Goal: Task Accomplishment & Management: Manage account settings

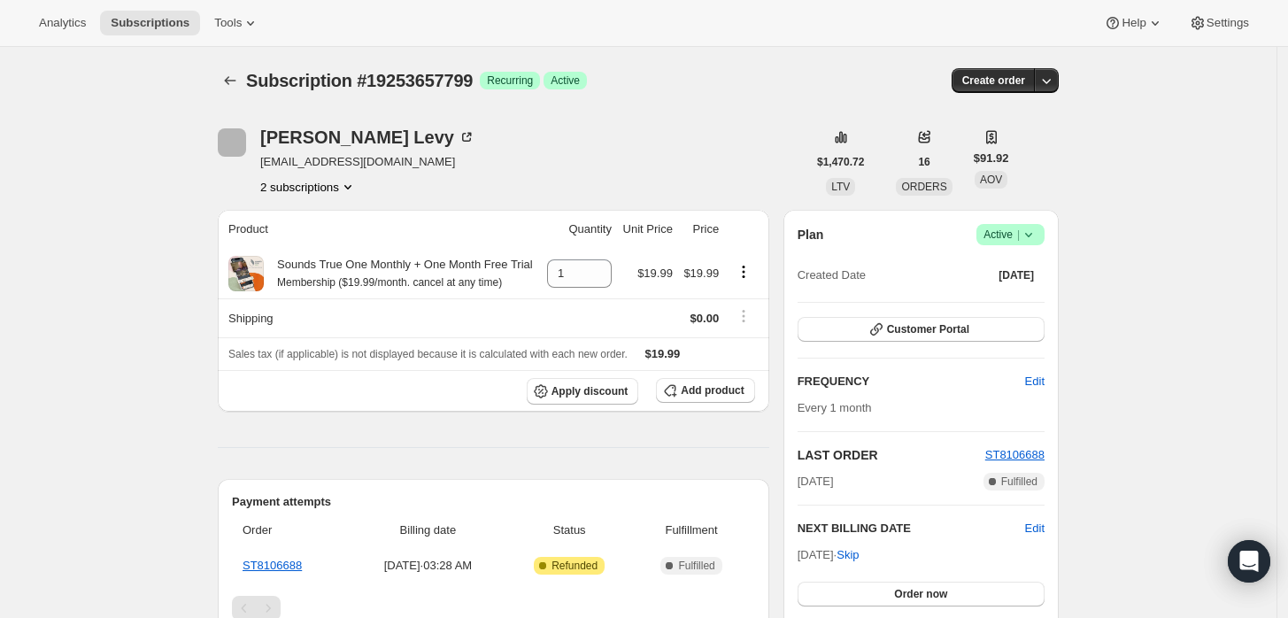
click at [1030, 231] on icon at bounding box center [1029, 235] width 18 height 18
click at [980, 302] on span "Cancel subscription" at bounding box center [1017, 298] width 100 height 13
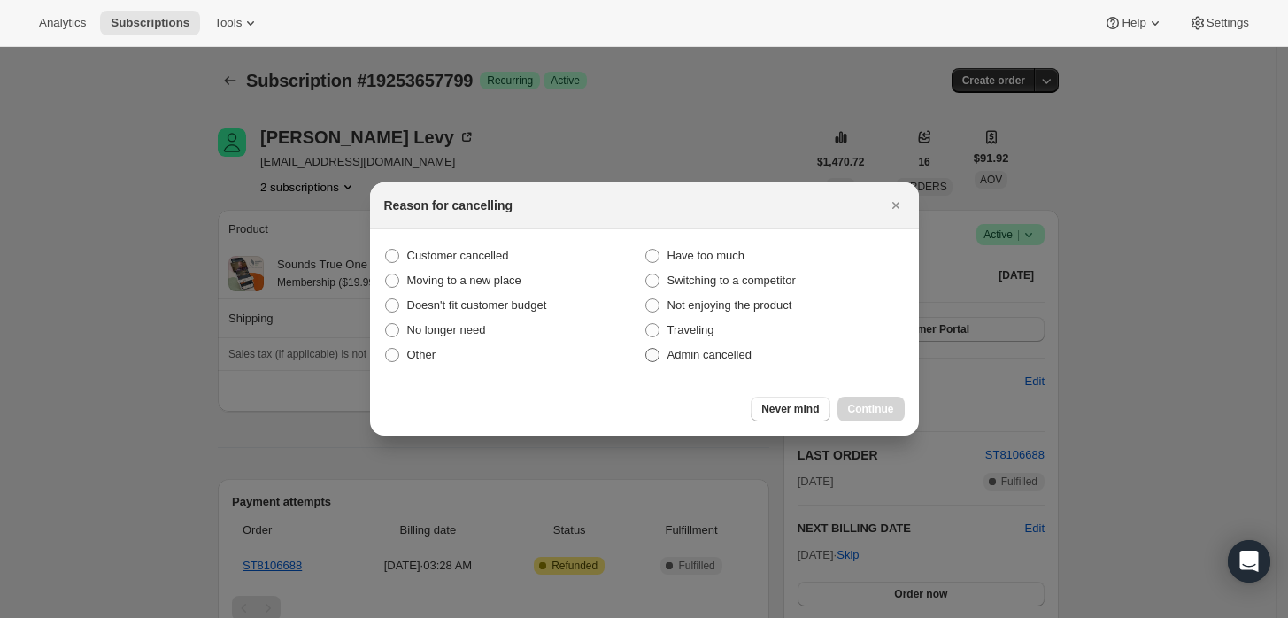
click at [744, 352] on span "Admin cancelled" at bounding box center [709, 354] width 84 height 13
click at [646, 349] on input "Admin cancelled" at bounding box center [645, 348] width 1 height 1
radio input "true"
click at [868, 402] on span "Continue" at bounding box center [871, 409] width 46 height 14
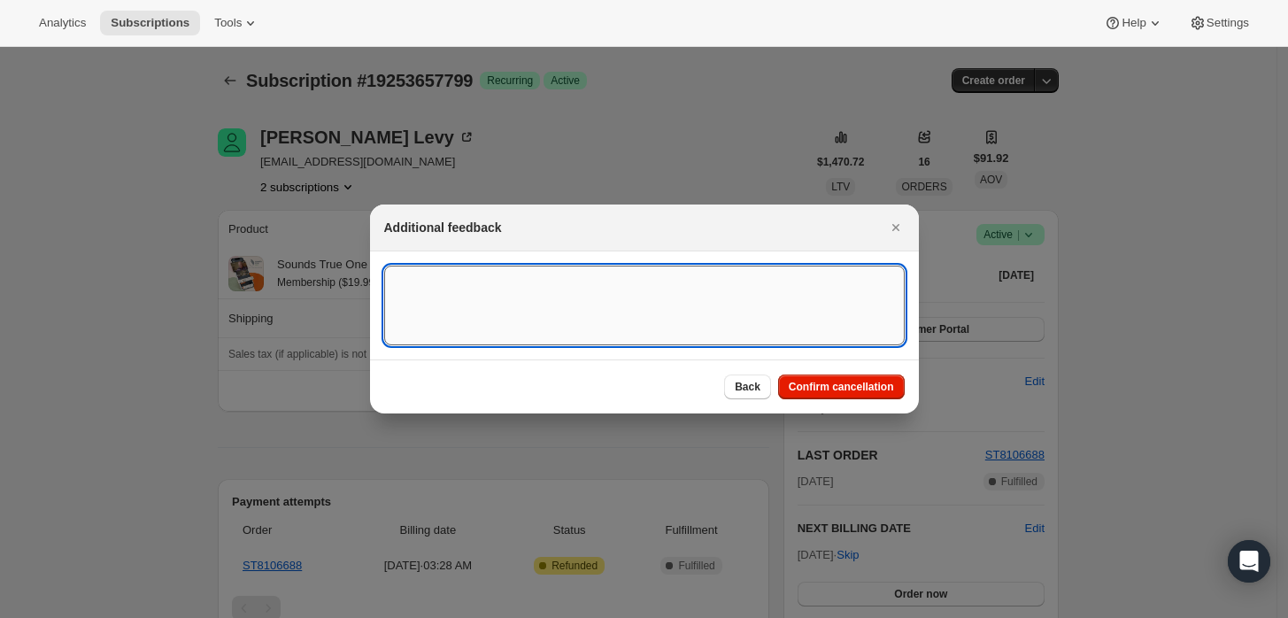
click at [609, 282] on textarea ":rbk:" at bounding box center [644, 306] width 521 height 80
type textarea "Customer cancelled initial order."
click at [845, 387] on span "Confirm cancellation" at bounding box center [841, 387] width 105 height 14
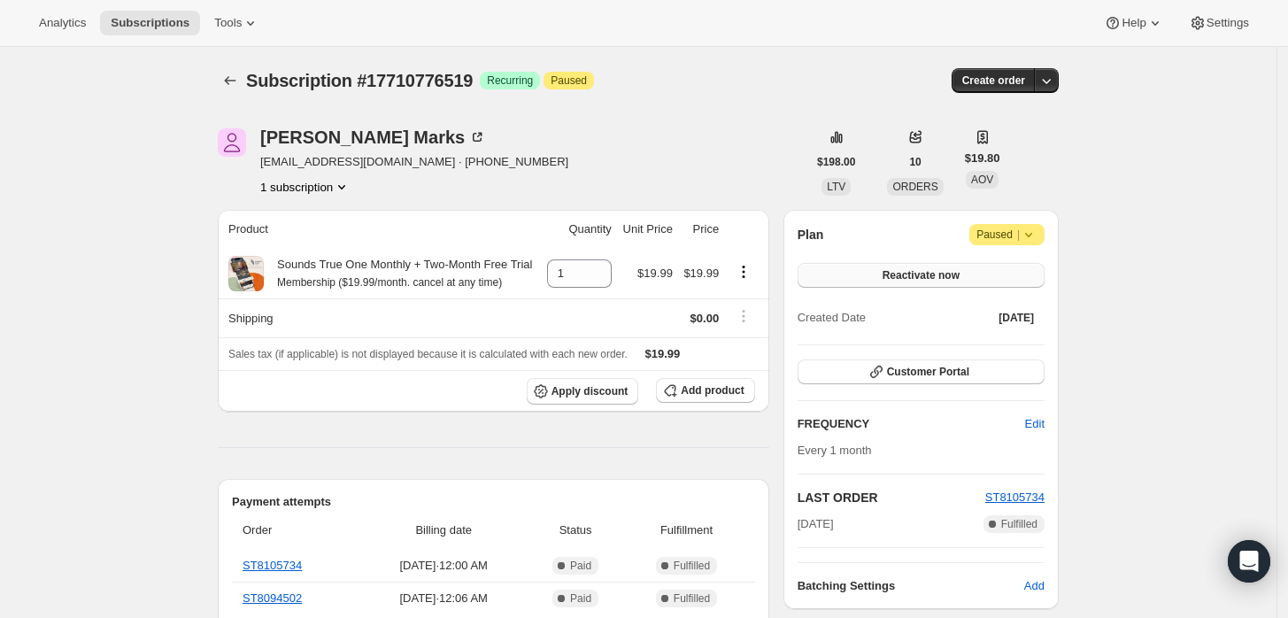
click at [891, 277] on span "Reactivate now" at bounding box center [921, 275] width 77 height 14
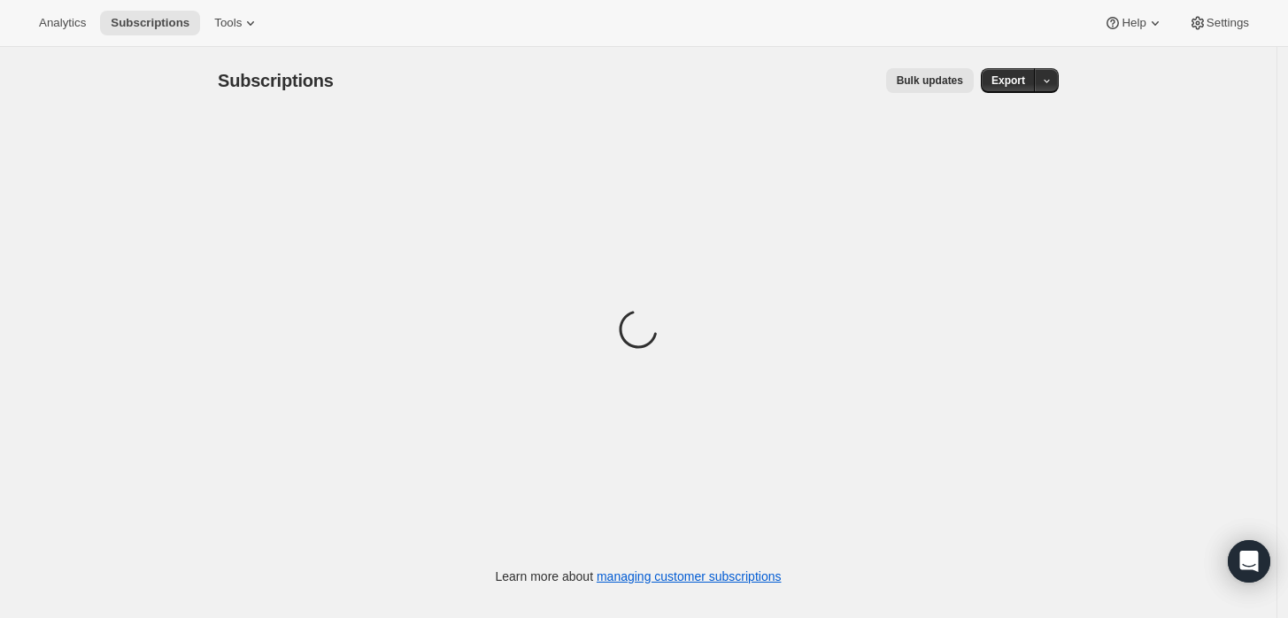
drag, startPoint x: 497, startPoint y: 182, endPoint x: 501, endPoint y: 197, distance: 14.6
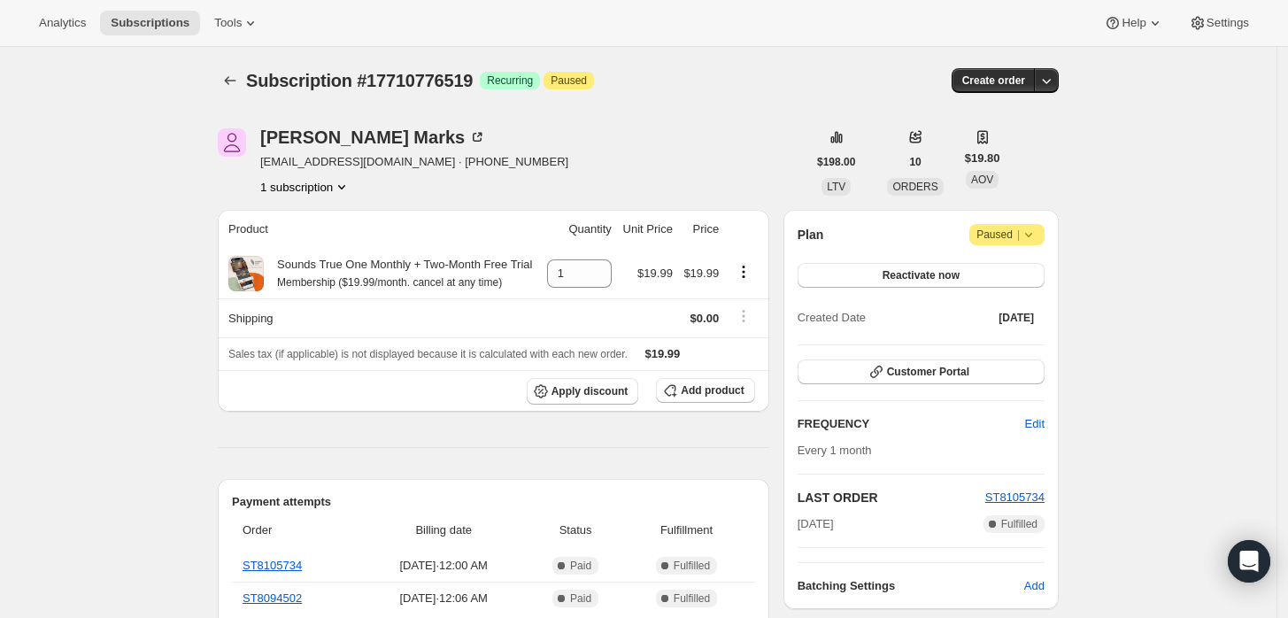
drag, startPoint x: 294, startPoint y: 143, endPoint x: 503, endPoint y: 243, distance: 231.2
click at [298, 132] on div "Kai Marks" at bounding box center [373, 137] width 226 height 18
